Goal: Transaction & Acquisition: Register for event/course

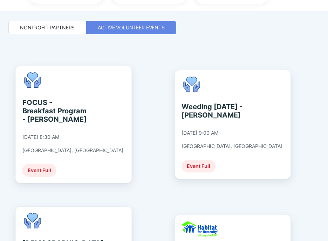
scroll to position [309, 0]
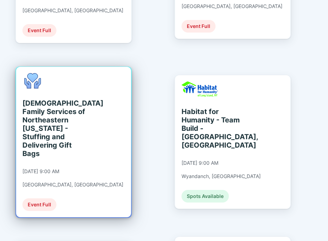
click at [102, 126] on div "[DEMOGRAPHIC_DATA] Family Services of [GEOGRAPHIC_DATA][US_STATE] - Stuffing an…" at bounding box center [73, 142] width 115 height 151
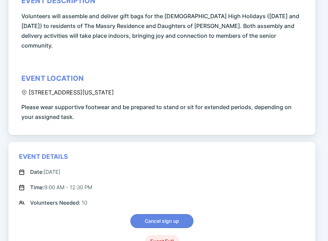
scroll to position [280, 0]
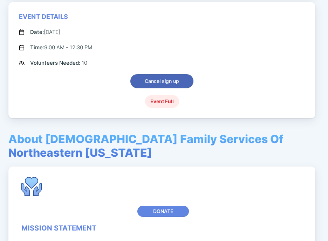
click at [160, 74] on button "Cancel sign up" at bounding box center [161, 81] width 63 height 14
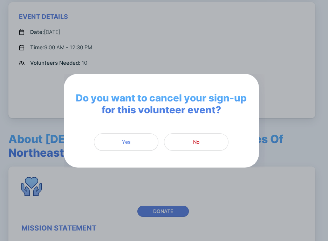
click at [121, 145] on span "Yes" at bounding box center [125, 142] width 55 height 7
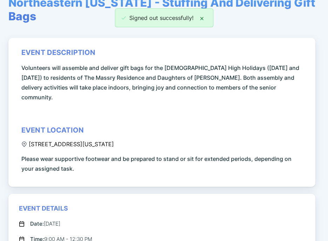
scroll to position [0, 0]
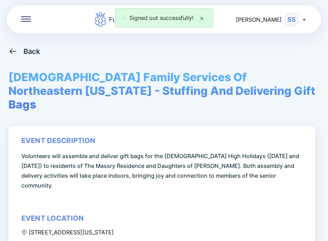
click at [12, 50] on icon at bounding box center [12, 51] width 9 height 9
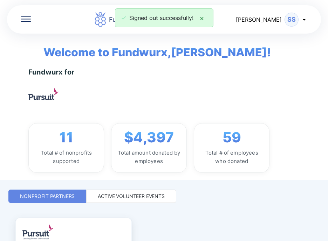
scroll to position [99, 0]
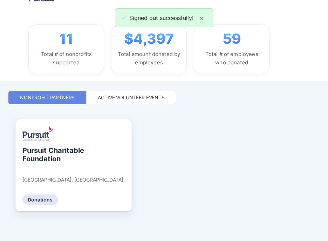
click at [147, 98] on div "Active Volunteer Events" at bounding box center [131, 97] width 67 height 7
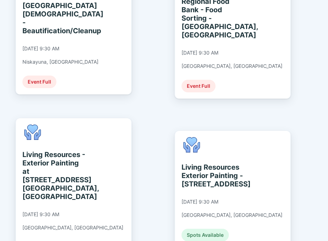
scroll to position [904, 0]
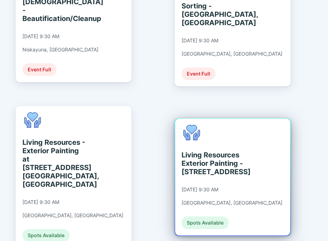
click at [206, 217] on div "Spots Available" at bounding box center [204, 223] width 47 height 13
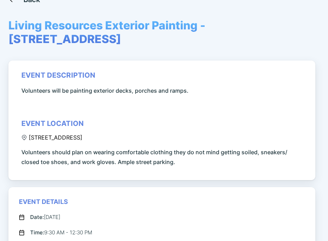
scroll to position [140, 0]
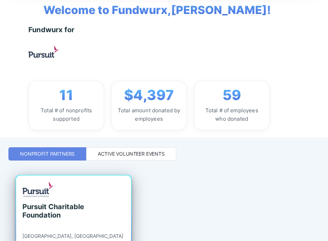
scroll to position [99, 0]
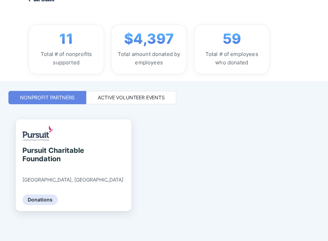
click at [118, 97] on div "Active Volunteer Events" at bounding box center [131, 97] width 67 height 7
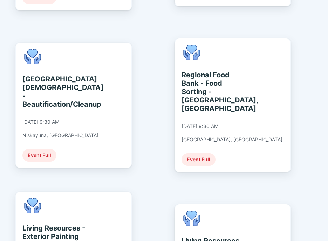
scroll to position [904, 0]
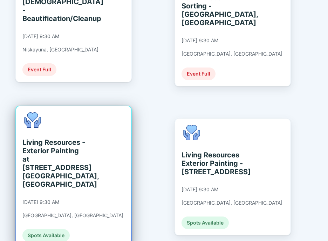
click at [60, 229] on div "Spots Available" at bounding box center [45, 235] width 47 height 13
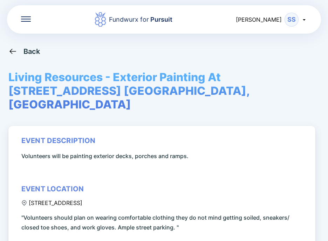
click at [14, 49] on icon at bounding box center [12, 51] width 9 height 9
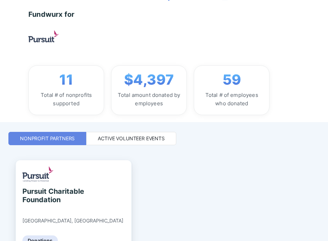
scroll to position [99, 0]
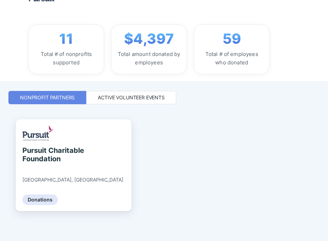
click at [113, 97] on div "Active Volunteer Events" at bounding box center [131, 97] width 67 height 7
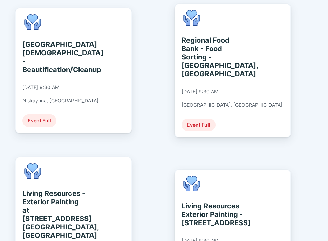
scroll to position [904, 0]
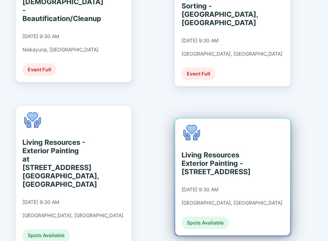
click at [218, 187] on div "[DATE] 9:30 AM" at bounding box center [199, 190] width 37 height 6
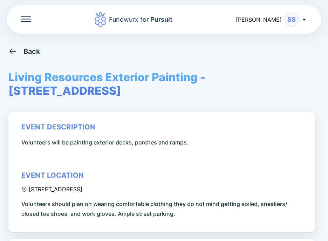
click at [14, 51] on icon at bounding box center [12, 51] width 9 height 9
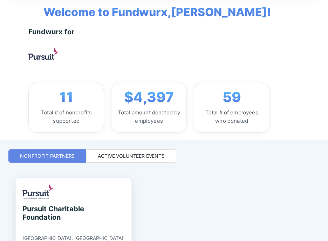
scroll to position [99, 0]
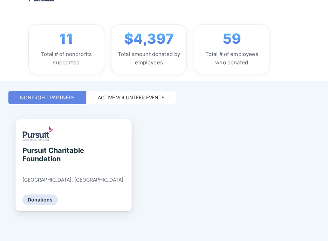
click at [123, 98] on div "Active Volunteer Events" at bounding box center [131, 97] width 67 height 7
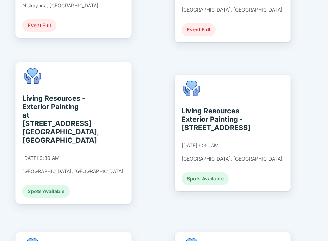
scroll to position [939, 0]
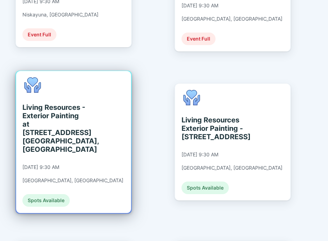
click at [55, 194] on div "Spots Available" at bounding box center [45, 200] width 47 height 13
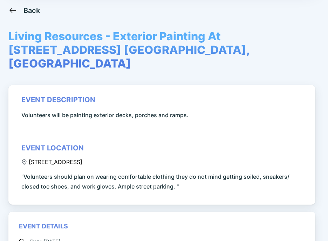
scroll to position [140, 0]
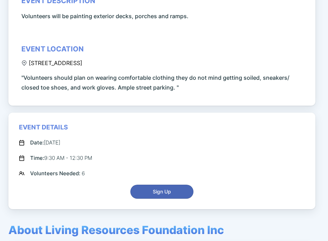
click at [165, 188] on span "Sign Up" at bounding box center [162, 191] width 18 height 7
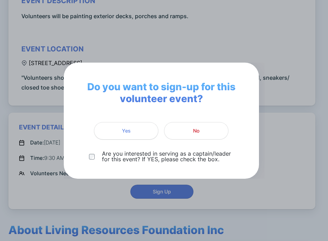
click at [133, 127] on span "Yes" at bounding box center [125, 130] width 55 height 7
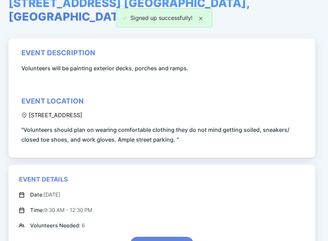
scroll to position [0, 0]
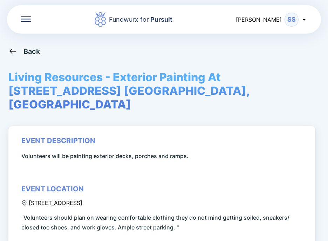
click at [27, 50] on div "Back" at bounding box center [31, 51] width 17 height 8
